Goal: Task Accomplishment & Management: Use online tool/utility

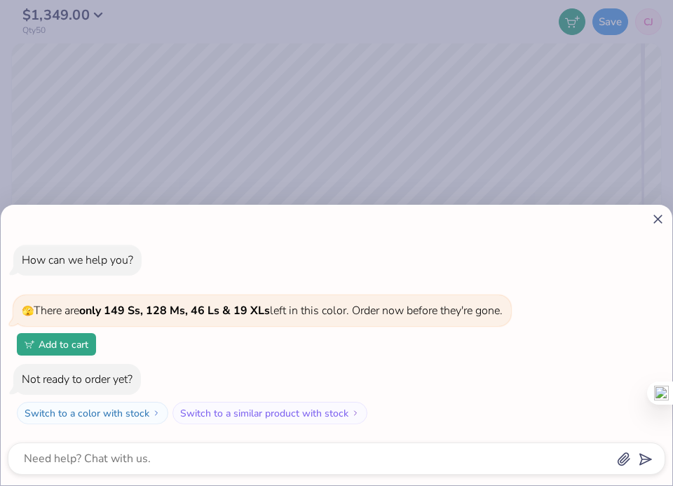
click at [659, 218] on icon at bounding box center [658, 219] width 15 height 15
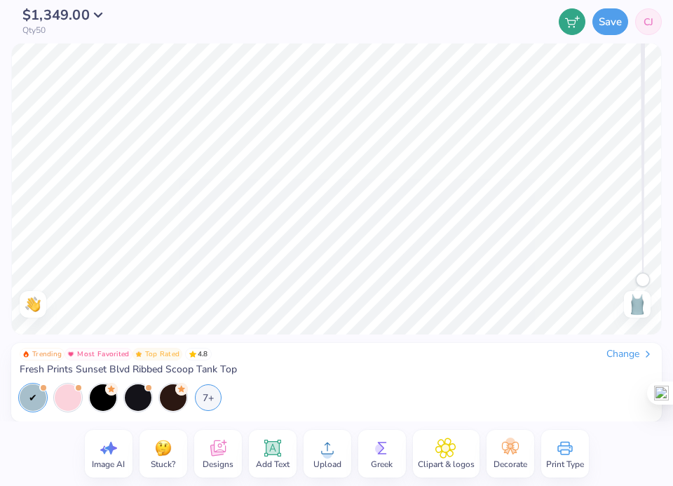
drag, startPoint x: 644, startPoint y: 280, endPoint x: 631, endPoint y: 336, distance: 57.7
click at [632, 337] on div "$1,349.00 Qty 50 Save CJ Image AI Stuck? Designs Add Text Upload Greek Clipart …" at bounding box center [336, 243] width 673 height 486
click at [28, 237] on icon at bounding box center [33, 237] width 17 height 17
click at [29, 237] on icon at bounding box center [33, 237] width 17 height 17
click at [100, 16] on button "$1,349.00" at bounding box center [66, 12] width 88 height 14
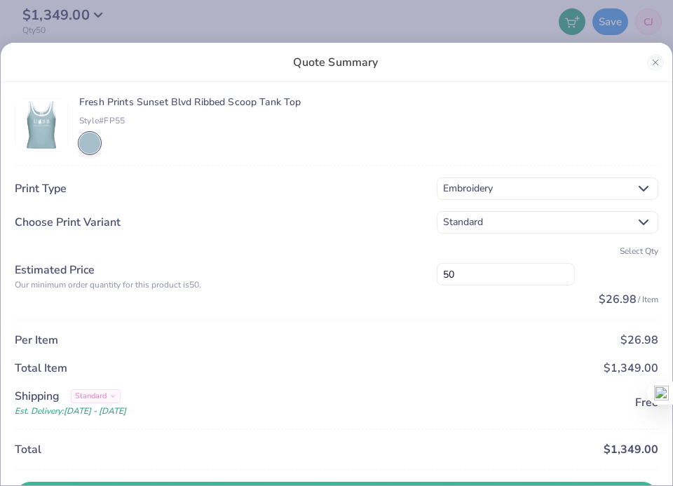
click at [623, 306] on span "$26.98" at bounding box center [618, 299] width 38 height 15
click at [618, 302] on span "$26.98" at bounding box center [618, 299] width 38 height 15
click at [473, 29] on div "Quote Summary Fresh Prints Sunset Blvd Ribbed Scoop Tank Top Style# FP55 Print …" at bounding box center [336, 243] width 673 height 486
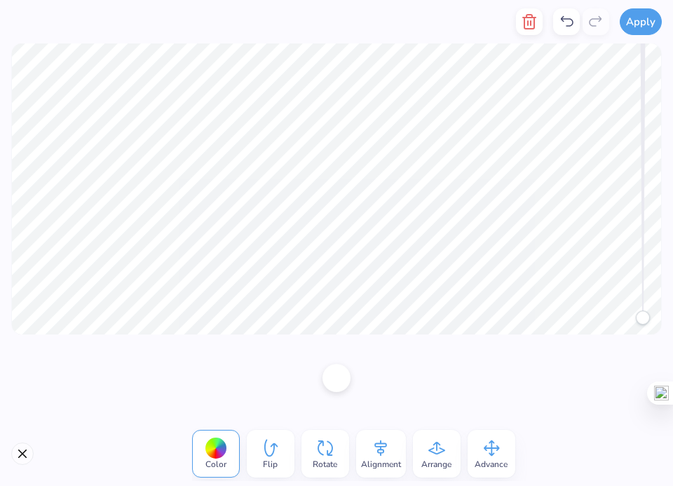
click at [269, 371] on div at bounding box center [336, 377] width 673 height 87
click at [67, 397] on div at bounding box center [336, 377] width 673 height 87
click at [81, 391] on div at bounding box center [336, 377] width 673 height 87
click at [647, 17] on button "Apply" at bounding box center [641, 19] width 42 height 27
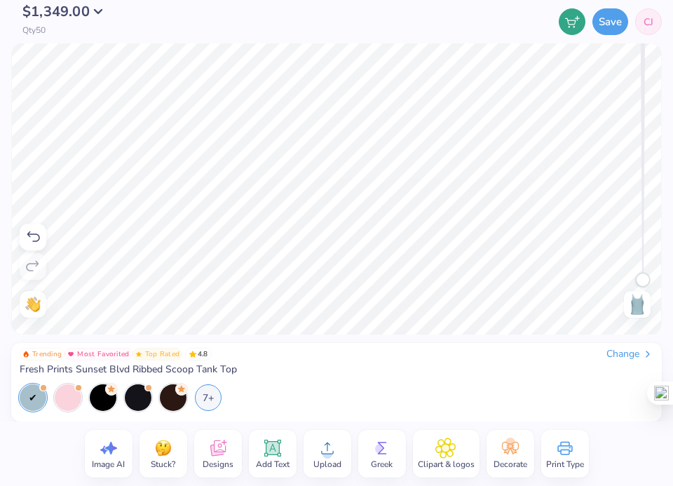
click at [90, 7] on button "$1,349.00" at bounding box center [66, 12] width 88 height 14
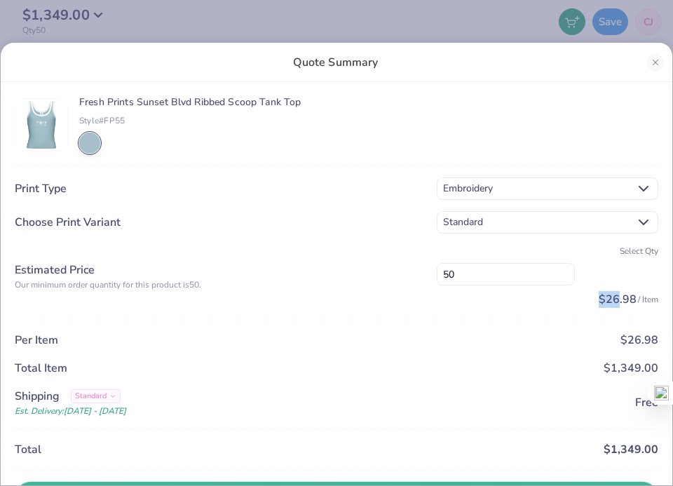
drag, startPoint x: 596, startPoint y: 302, endPoint x: 619, endPoint y: 302, distance: 23.1
click at [619, 302] on div "$26.98 / Item" at bounding box center [548, 299] width 222 height 17
click at [619, 302] on span "$26.98" at bounding box center [618, 299] width 38 height 15
click at [659, 67] on button "Close" at bounding box center [655, 62] width 17 height 17
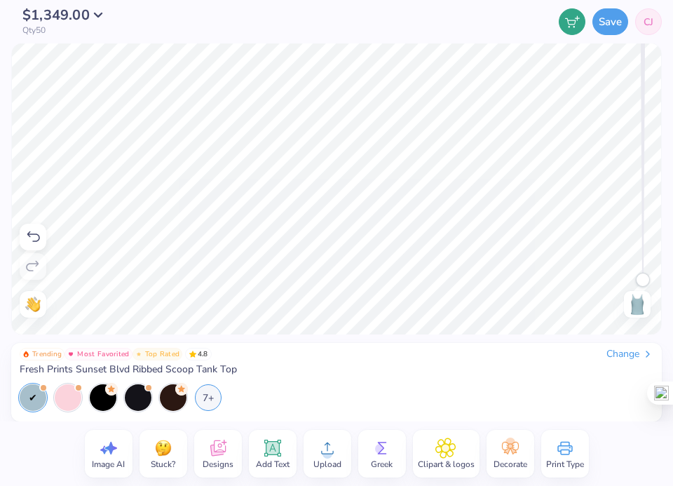
click at [28, 241] on icon at bounding box center [33, 237] width 17 height 17
click at [32, 235] on icon at bounding box center [33, 237] width 17 height 17
click at [611, 30] on button "Save" at bounding box center [611, 19] width 36 height 27
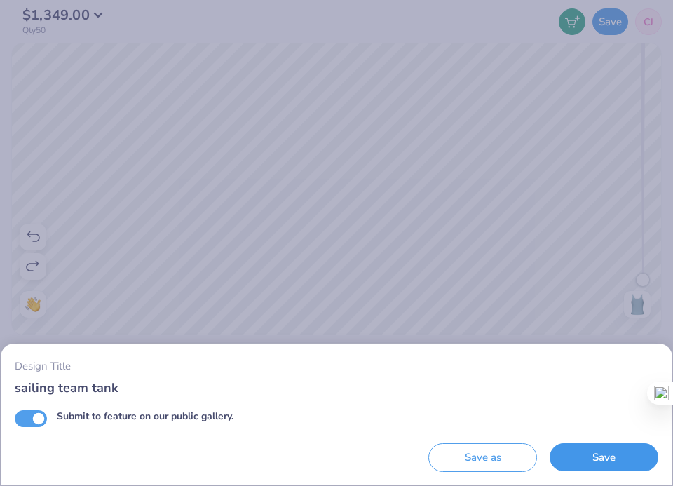
click at [608, 457] on button "Save" at bounding box center [604, 457] width 109 height 29
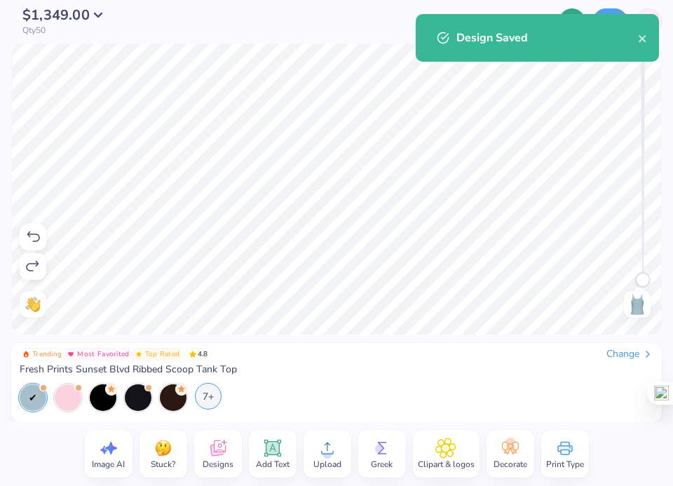
click at [204, 393] on div "7+" at bounding box center [208, 396] width 27 height 27
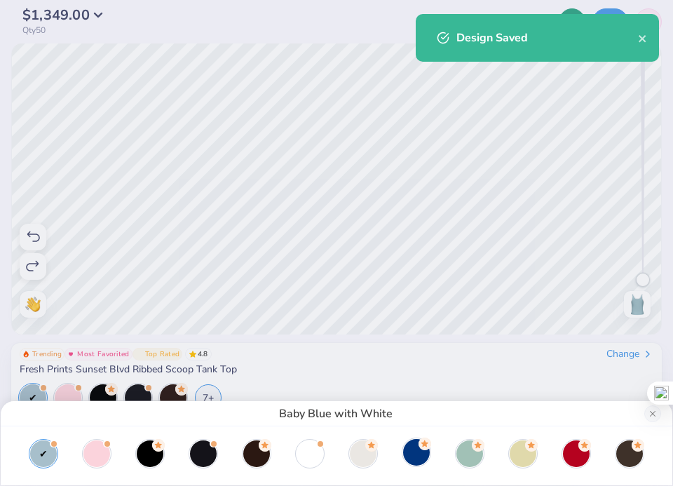
click at [418, 457] on div at bounding box center [416, 452] width 27 height 27
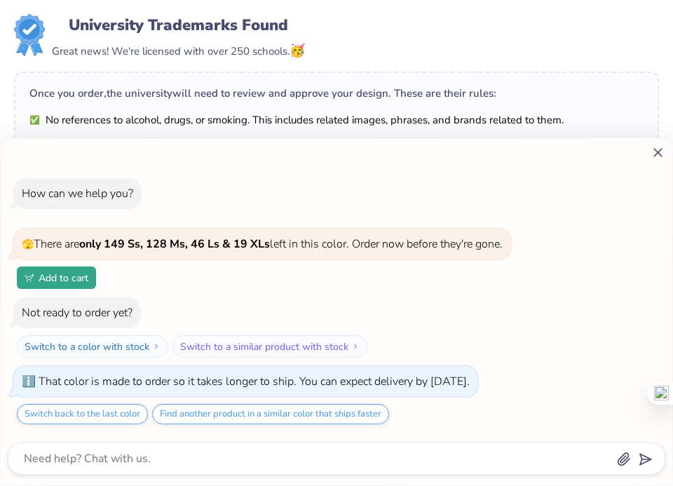
click at [657, 151] on icon at bounding box center [658, 152] width 15 height 15
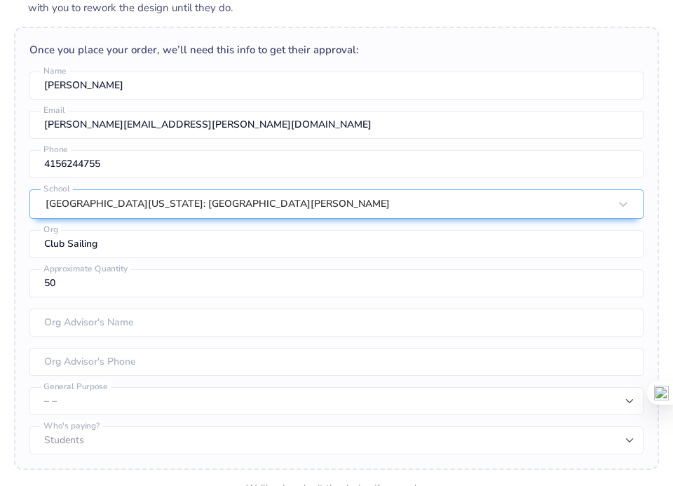
scroll to position [349, 0]
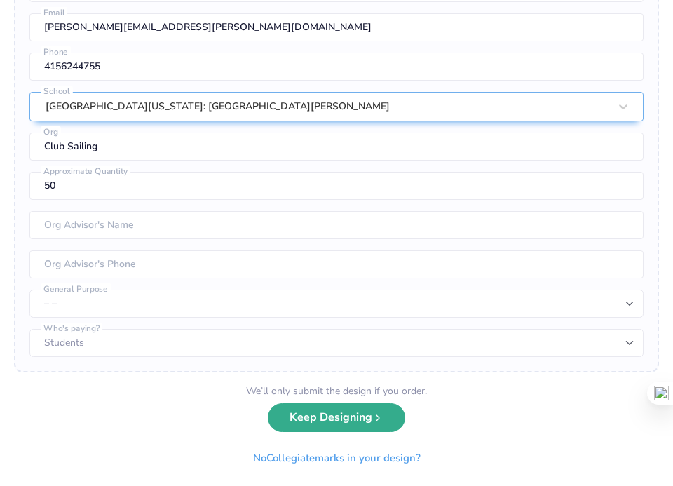
click at [360, 413] on button "Keep Designing" at bounding box center [336, 417] width 137 height 29
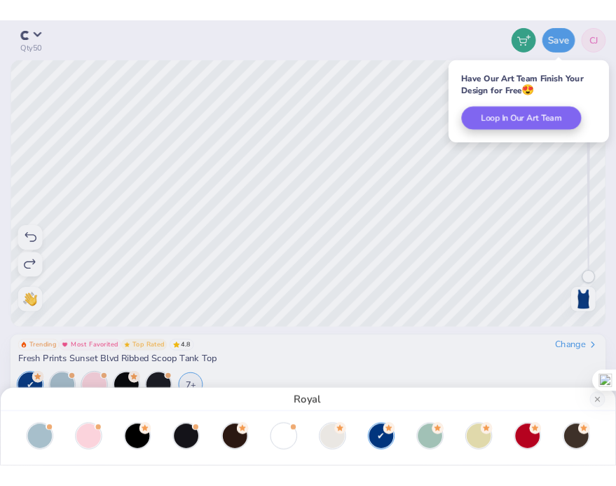
scroll to position [0, 0]
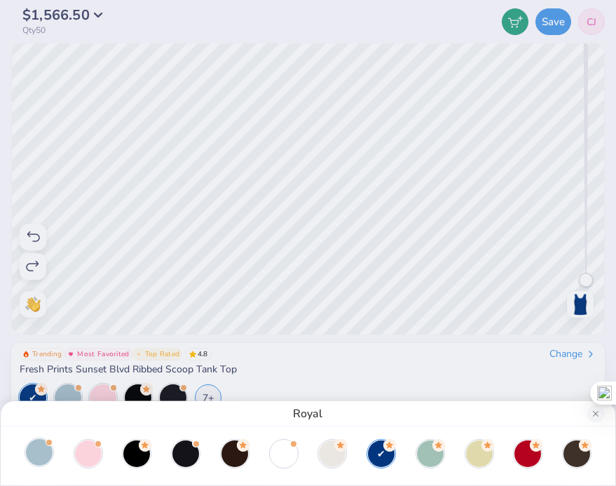
click at [51, 451] on div at bounding box center [39, 452] width 27 height 27
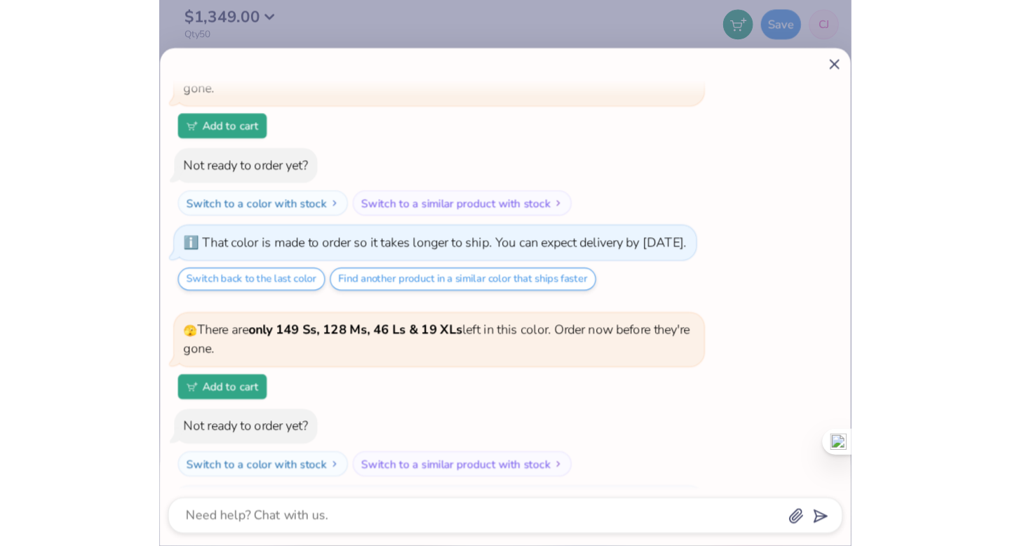
scroll to position [143, 0]
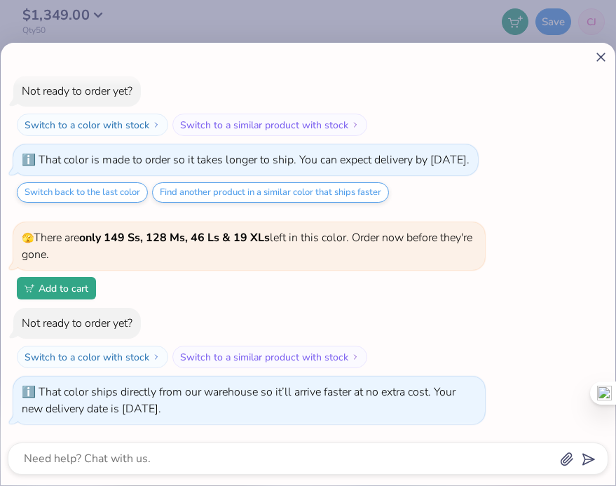
click at [603, 53] on icon at bounding box center [601, 57] width 15 height 15
type textarea "x"
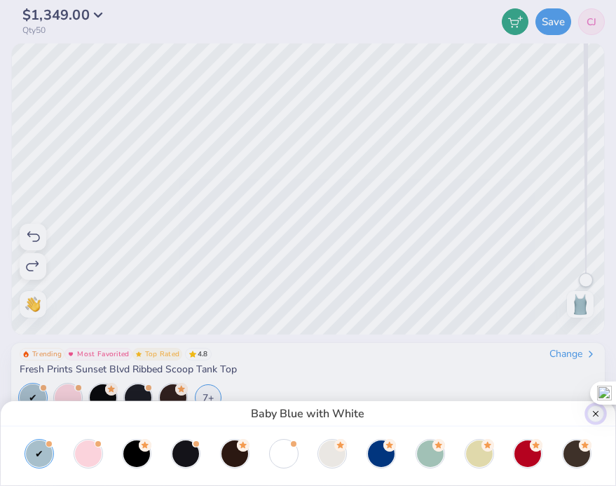
click at [593, 416] on button "Close" at bounding box center [596, 413] width 17 height 17
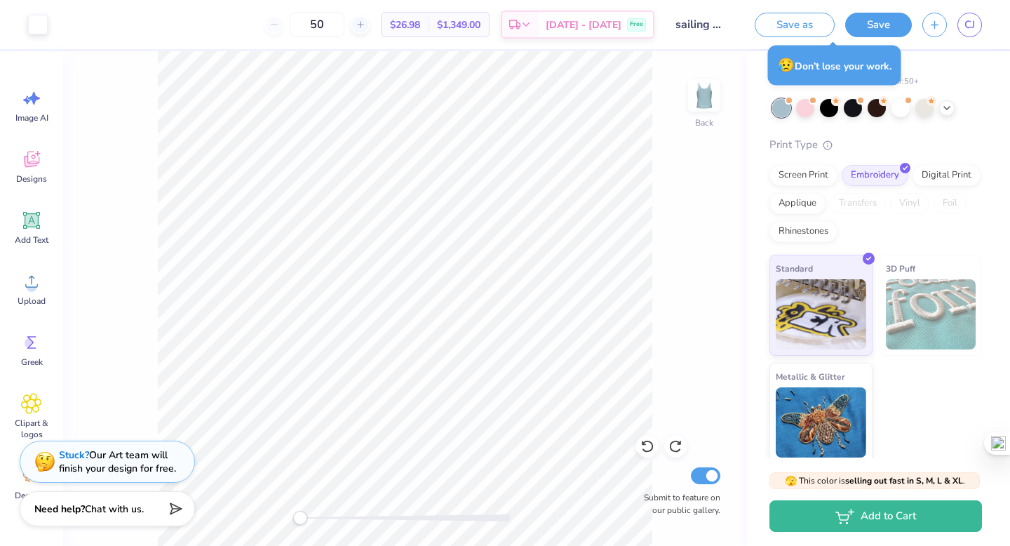
scroll to position [62, 0]
